Goal: Transaction & Acquisition: Purchase product/service

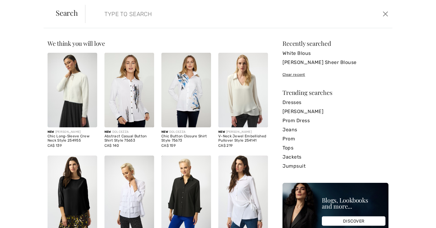
click at [138, 14] on input "search" at bounding box center [205, 14] width 211 height 18
click at [285, 131] on link "Jeans" at bounding box center [336, 129] width 106 height 9
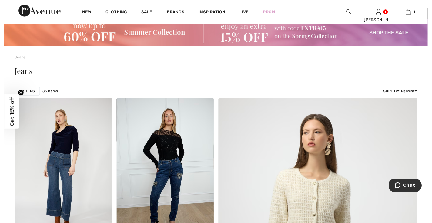
scroll to position [21, 0]
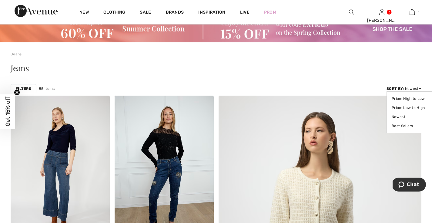
click at [404, 90] on div "Sort By : Newest Price: High to Low Price: Low to High Newest Best Sellers" at bounding box center [403, 88] width 35 height 5
click at [408, 110] on link "Price: Low to High" at bounding box center [410, 107] width 38 height 9
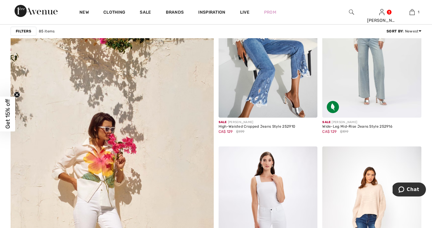
scroll to position [1463, 0]
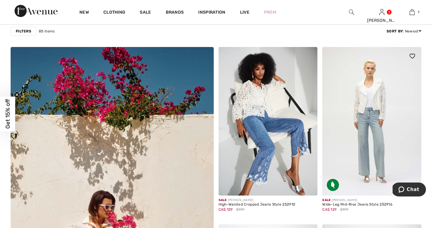
click at [358, 204] on div "Wide-Leg Mid-Rise Jeans Style 252916" at bounding box center [357, 204] width 70 height 4
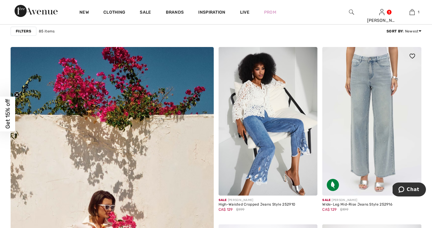
click at [355, 181] on img at bounding box center [371, 121] width 99 height 148
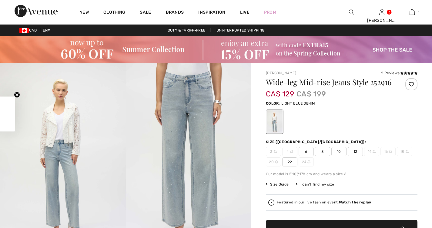
checkbox input "true"
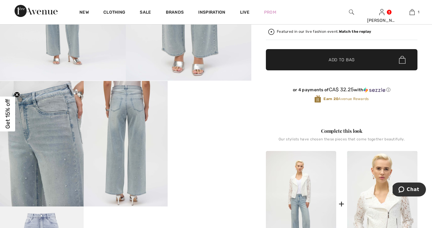
scroll to position [204, 0]
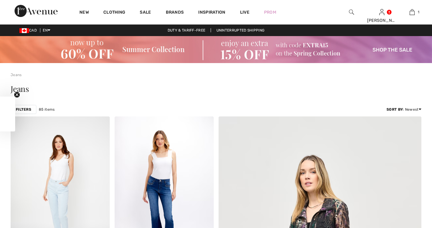
checkbox input "true"
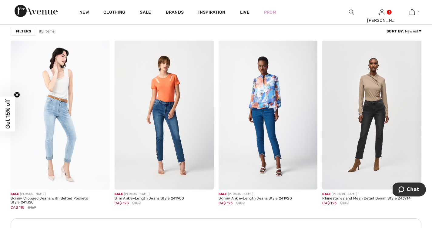
scroll to position [58, 0]
